Goal: Navigation & Orientation: Find specific page/section

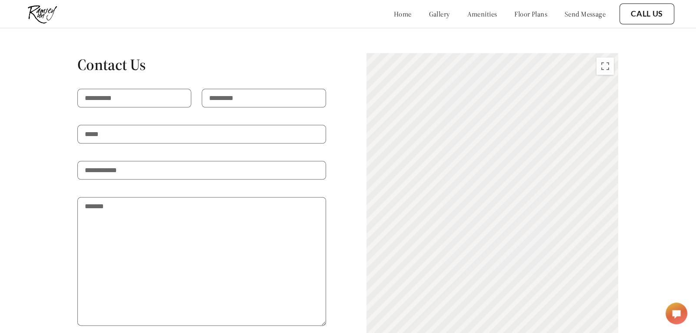
scroll to position [1469, 0]
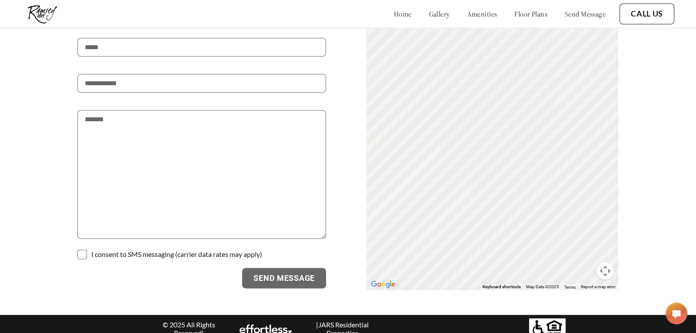
drag, startPoint x: 694, startPoint y: 34, endPoint x: 695, endPoint y: 353, distance: 319.1
click at [467, 17] on link "amenities" at bounding box center [482, 14] width 30 height 9
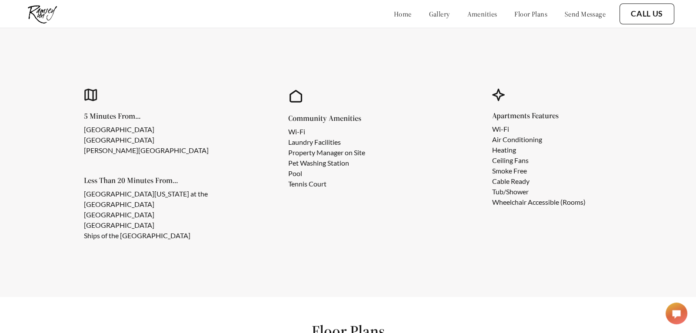
scroll to position [720, 0]
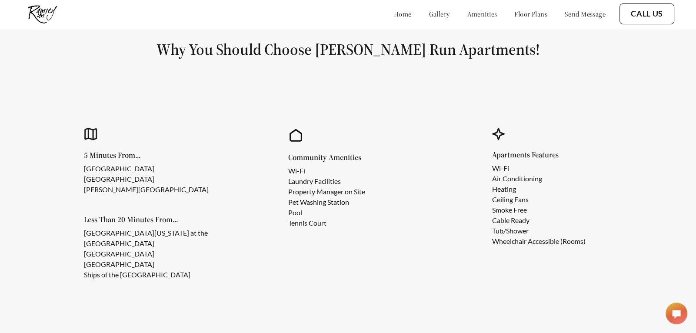
click at [394, 14] on link "home" at bounding box center [403, 14] width 18 height 9
